Goal: Check status: Check status

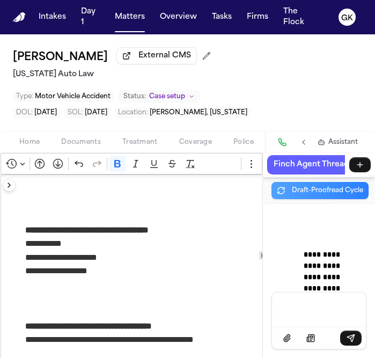
scroll to position [132401, 0]
